Goal: Feedback & Contribution: Submit feedback/report problem

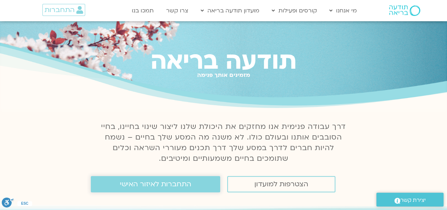
click at [159, 187] on span "התחברות לאיזור האישי" at bounding box center [155, 184] width 71 height 8
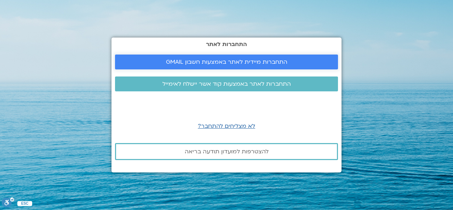
click at [213, 59] on span "התחברות מיידית לאתר באמצעות חשבון GMAIL" at bounding box center [226, 62] width 121 height 6
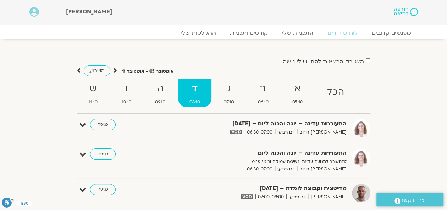
click at [33, 14] on icon at bounding box center [34, 12] width 10 height 10
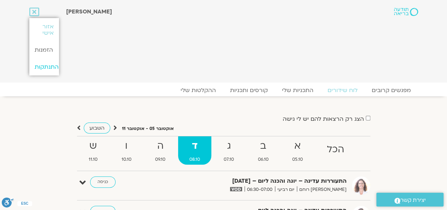
click at [49, 65] on link "התנתקות" at bounding box center [44, 66] width 30 height 17
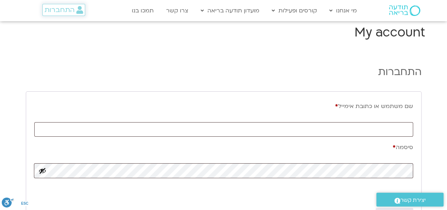
click at [68, 9] on span "התחברות" at bounding box center [60, 10] width 30 height 8
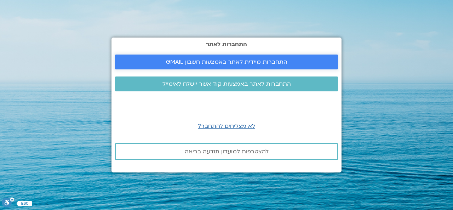
click at [243, 63] on span "התחברות מיידית לאתר באמצעות חשבון GMAIL" at bounding box center [226, 62] width 121 height 6
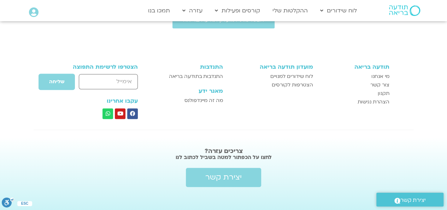
scroll to position [176, 0]
click at [217, 174] on span "יצירת קשר" at bounding box center [223, 177] width 36 height 8
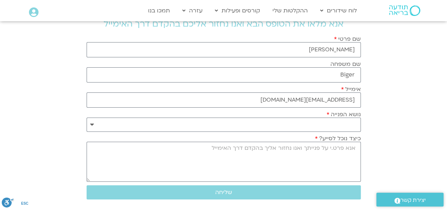
scroll to position [47, 0]
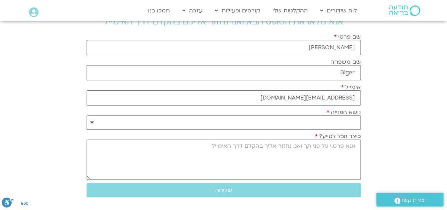
click at [349, 124] on select "**********" at bounding box center [224, 122] width 274 height 14
select select "**********"
click at [87, 115] on select "**********" at bounding box center [224, 122] width 274 height 14
click at [329, 144] on textarea "כיצד נוכל לסייע?" at bounding box center [224, 159] width 274 height 40
type textarea "הי, אני מעוניינת לבטל את המנוי שלי בתודעה בריאה. כיצד עושים את זה וממתי החיוב י…"
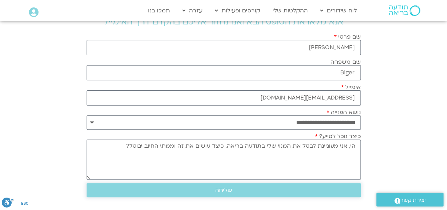
click at [230, 189] on span "שליחה" at bounding box center [223, 190] width 17 height 6
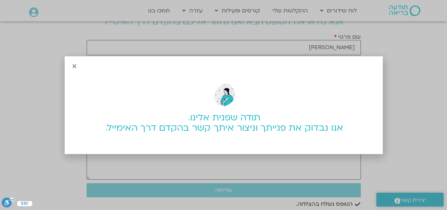
click at [74, 66] on icon "Close" at bounding box center [74, 65] width 5 height 5
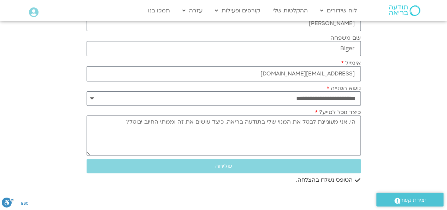
scroll to position [0, 0]
